Goal: Find specific page/section: Find specific page/section

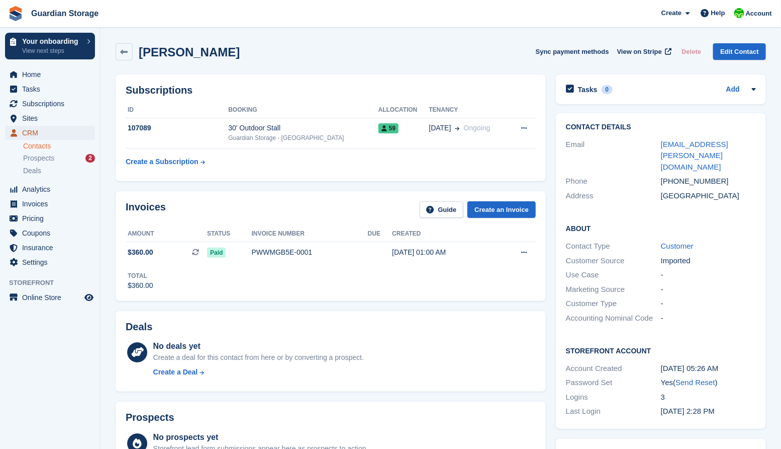
click at [31, 133] on span "CRM" at bounding box center [52, 133] width 60 height 14
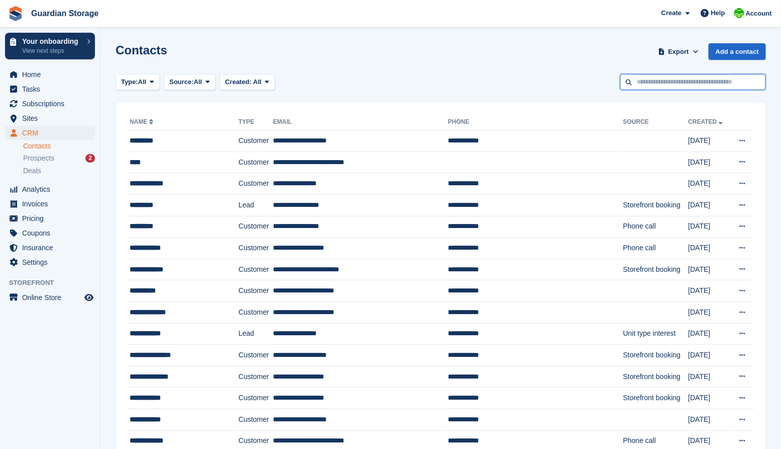
click at [678, 83] on input "text" at bounding box center [693, 82] width 146 height 17
type input "****"
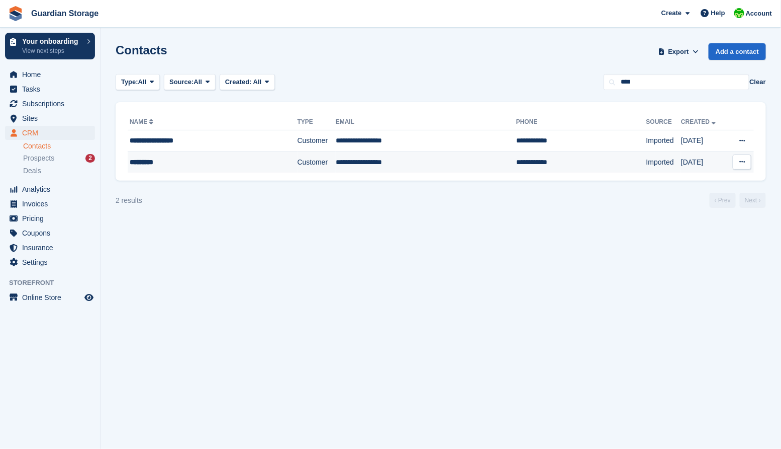
click at [159, 163] on div "*********" at bounding box center [196, 162] width 133 height 11
